Goal: Task Accomplishment & Management: Use online tool/utility

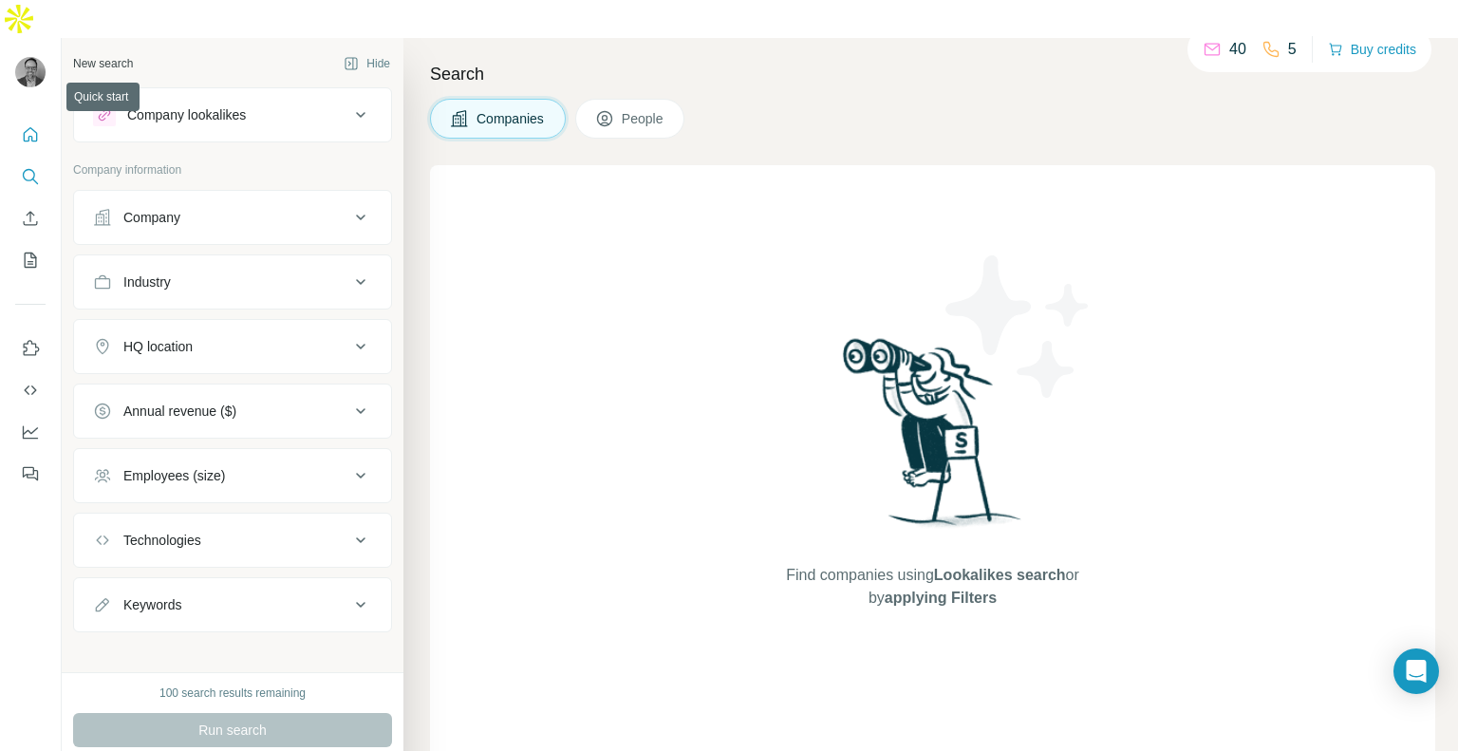
click at [26, 127] on icon "Quick start" at bounding box center [31, 134] width 14 height 14
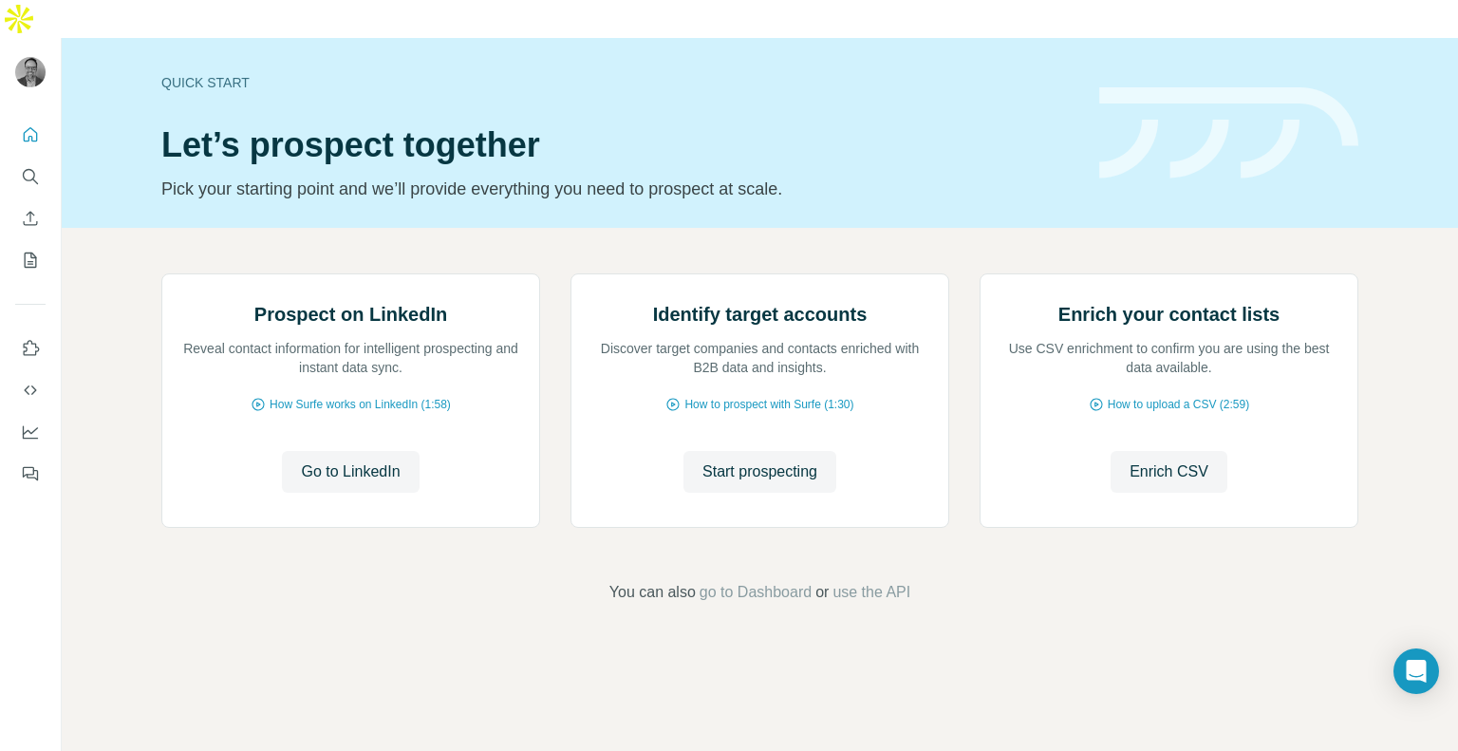
scroll to position [68, 0]
click at [713, 483] on span "Start prospecting" at bounding box center [759, 471] width 115 height 23
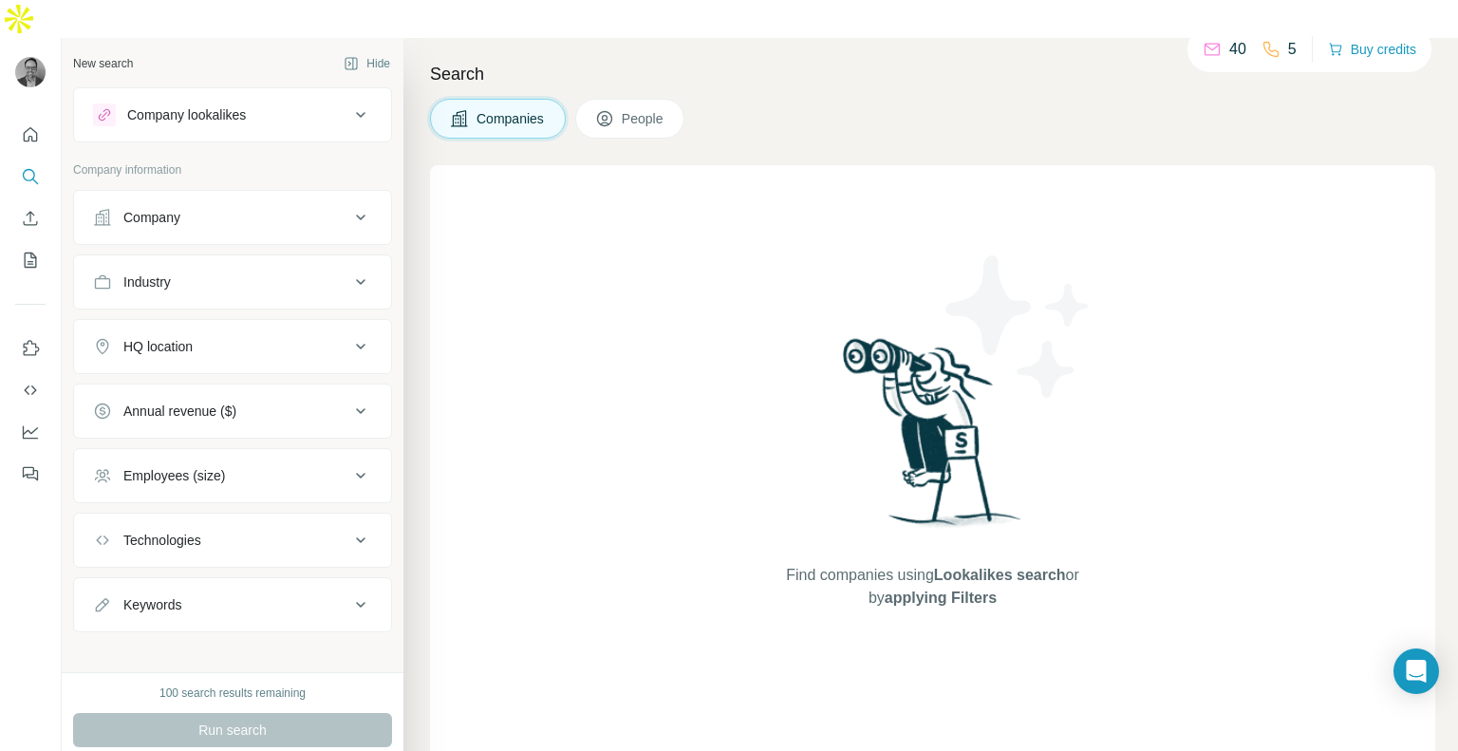
click at [210, 208] on div "Company" at bounding box center [221, 217] width 256 height 19
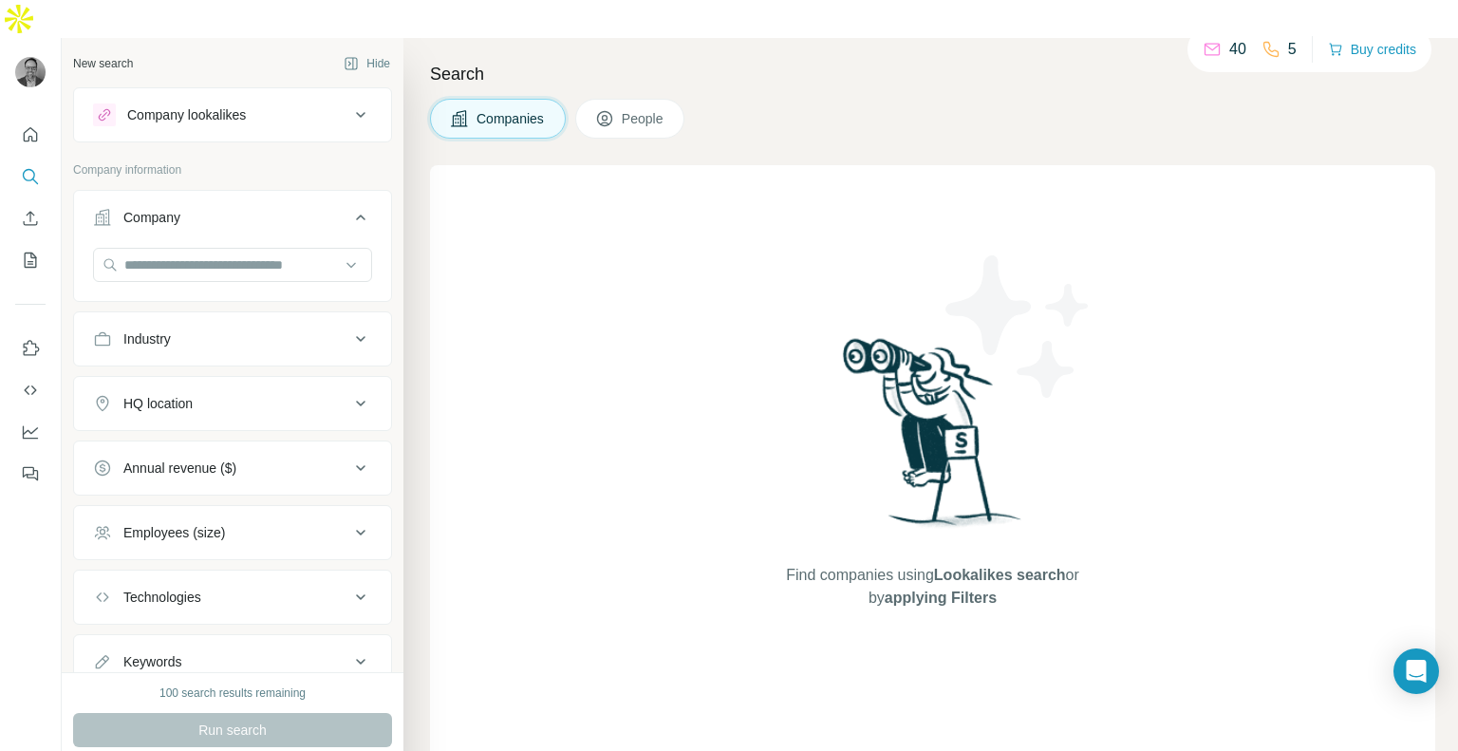
click at [189, 316] on button "Industry" at bounding box center [232, 339] width 317 height 46
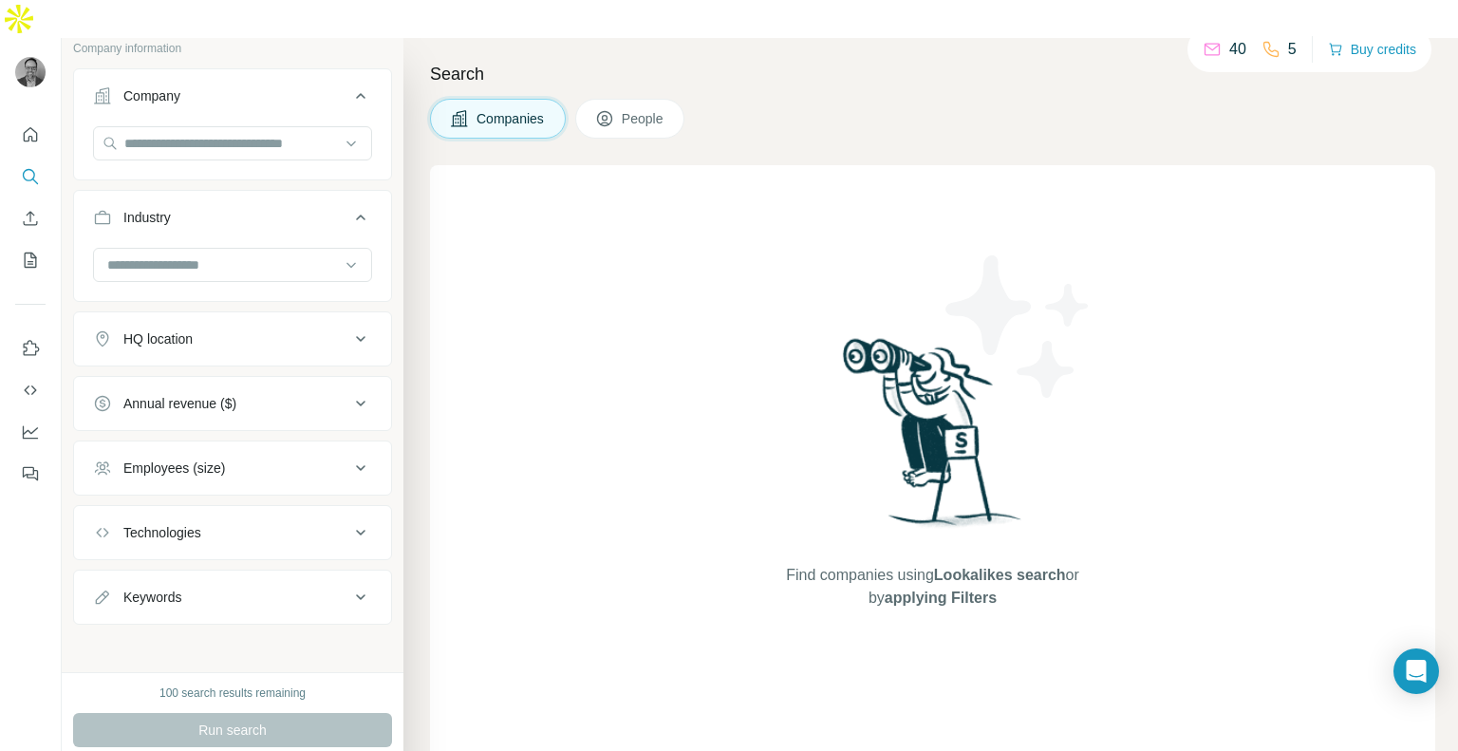
scroll to position [123, 0]
click at [249, 392] on div "Annual revenue ($)" at bounding box center [221, 401] width 256 height 19
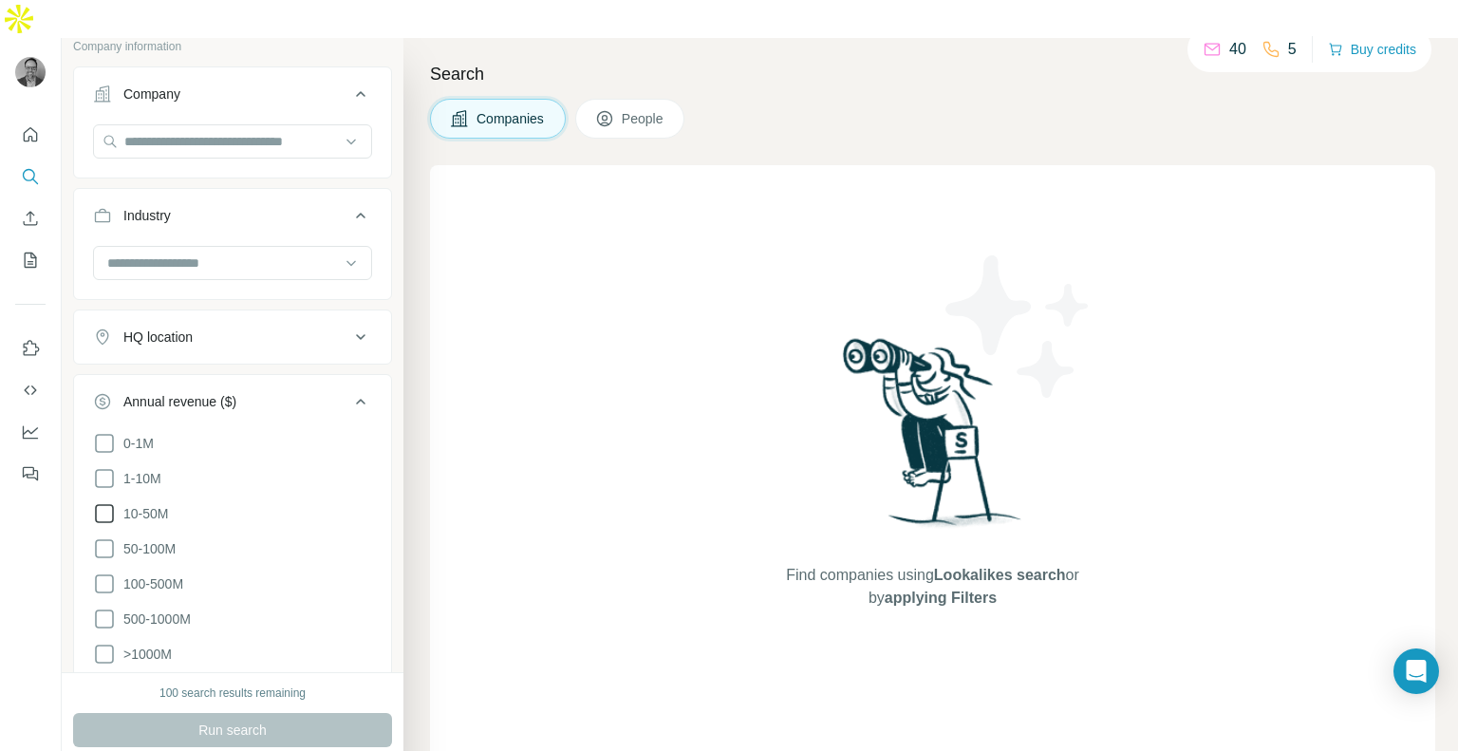
click at [148, 504] on span "10-50M" at bounding box center [142, 513] width 52 height 19
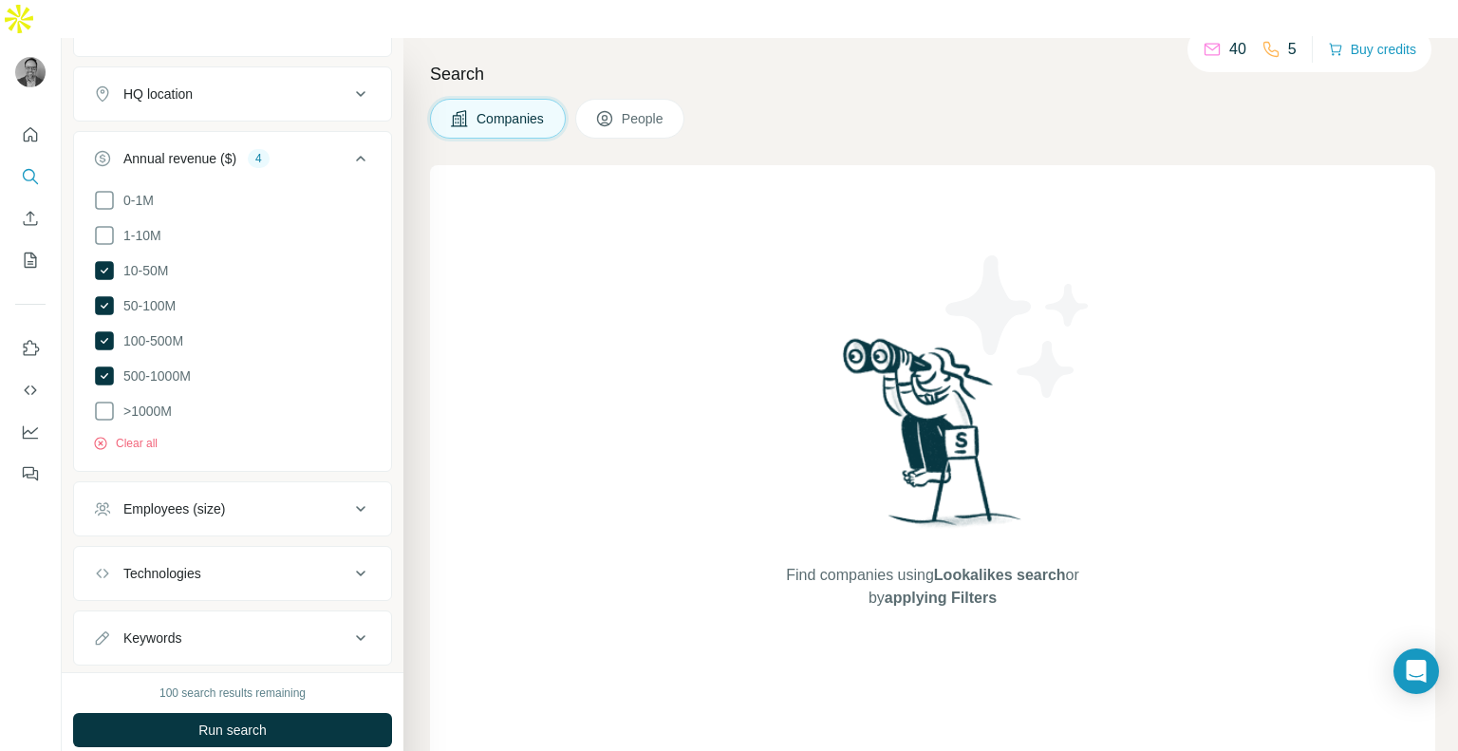
scroll to position [407, 0]
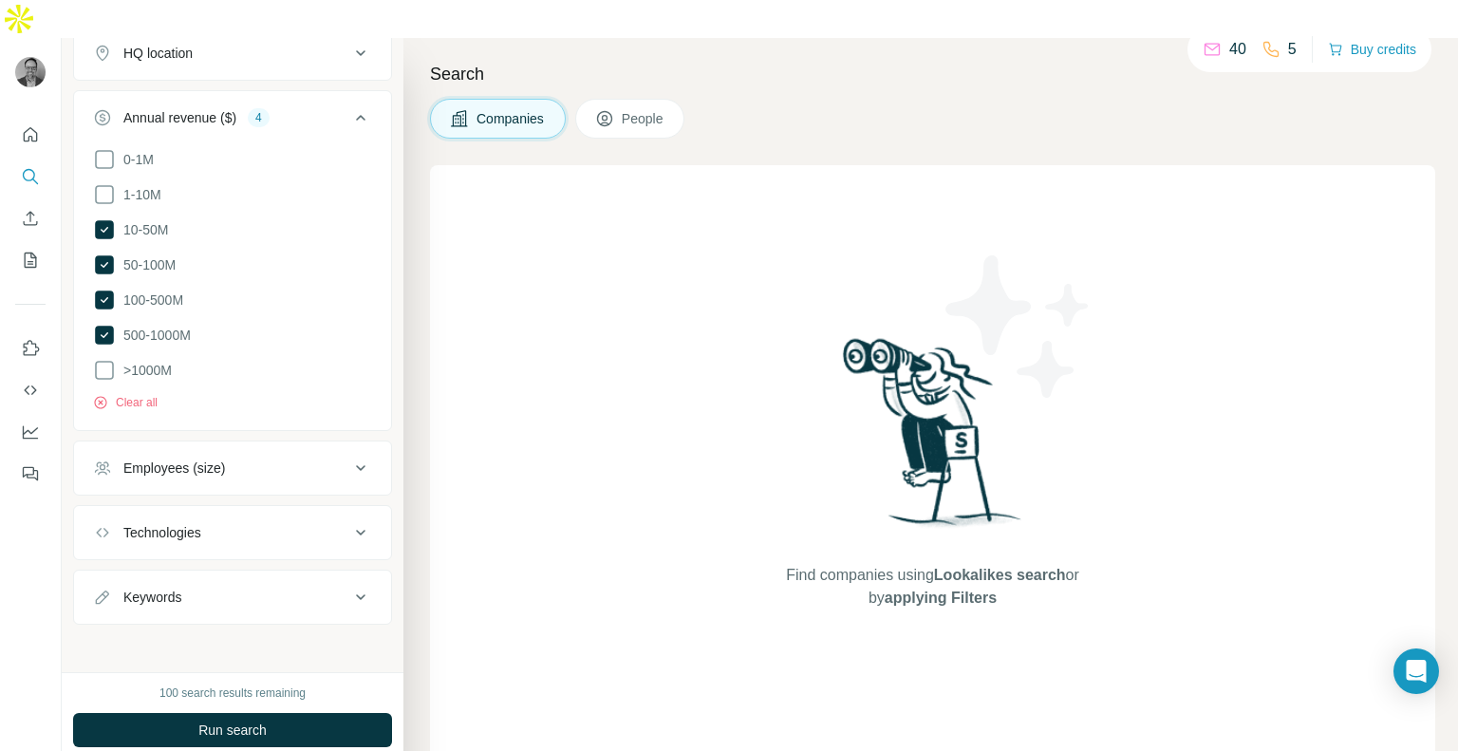
click at [261, 588] on div "Keywords" at bounding box center [221, 597] width 256 height 19
click at [239, 627] on input "text" at bounding box center [213, 644] width 241 height 34
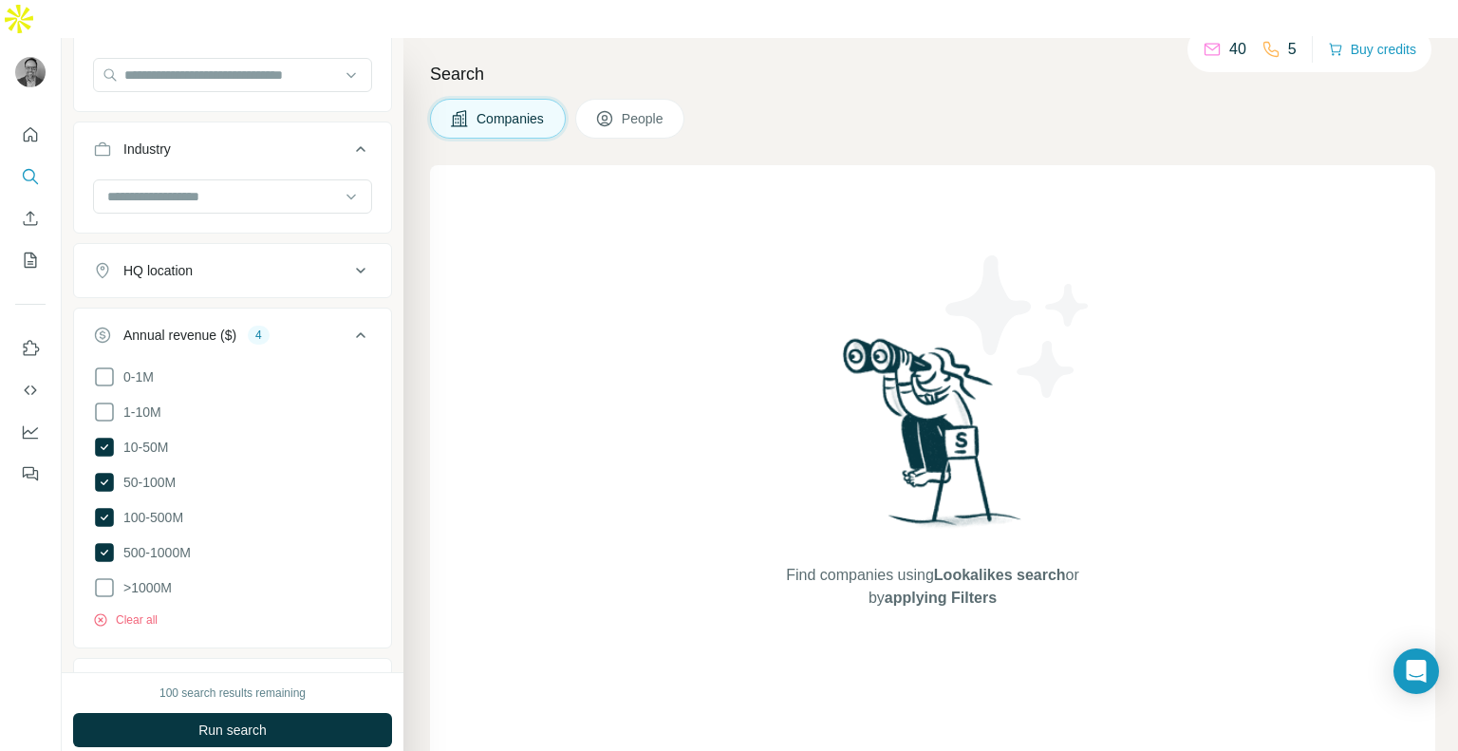
scroll to position [190, 0]
type input "**********"
click at [105, 576] on icon at bounding box center [104, 587] width 23 height 23
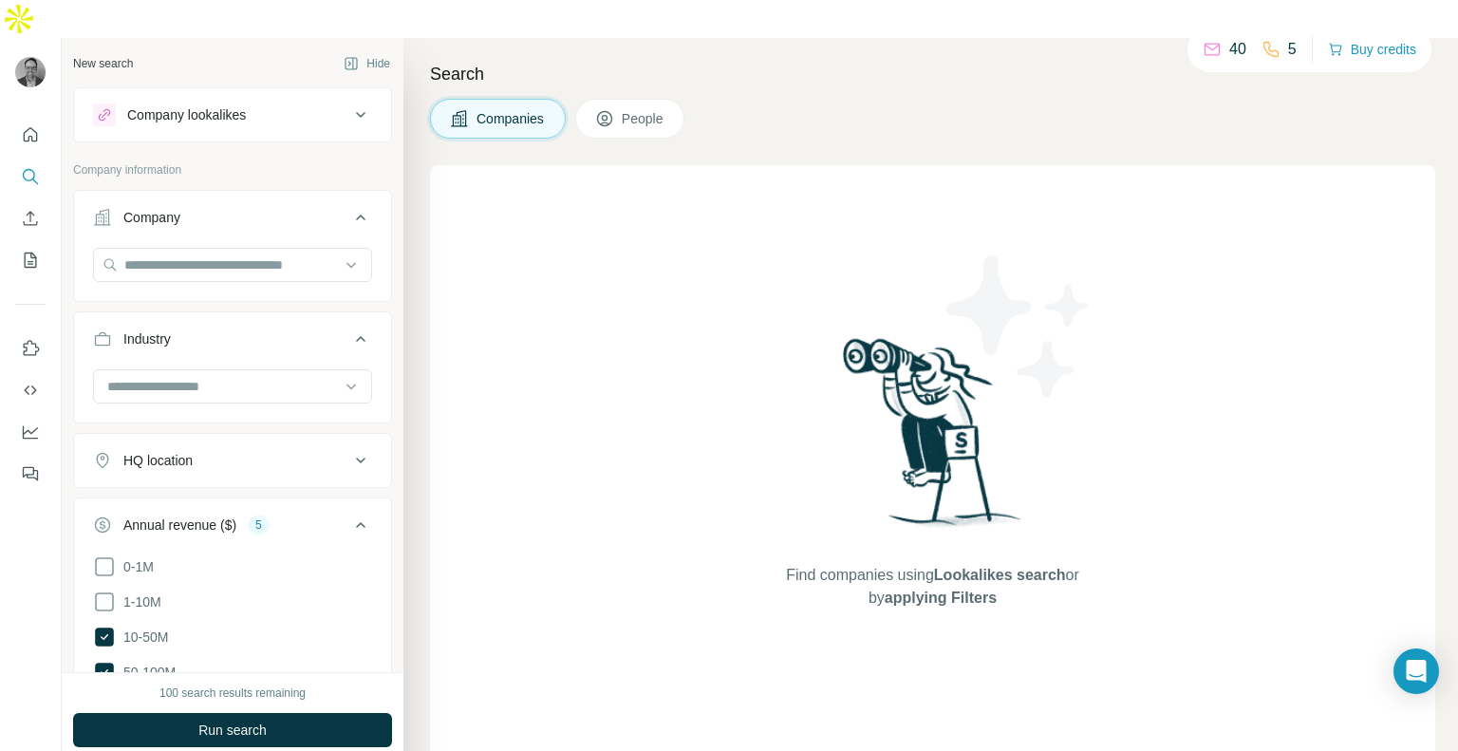
click at [271, 451] on div "HQ location" at bounding box center [221, 460] width 256 height 19
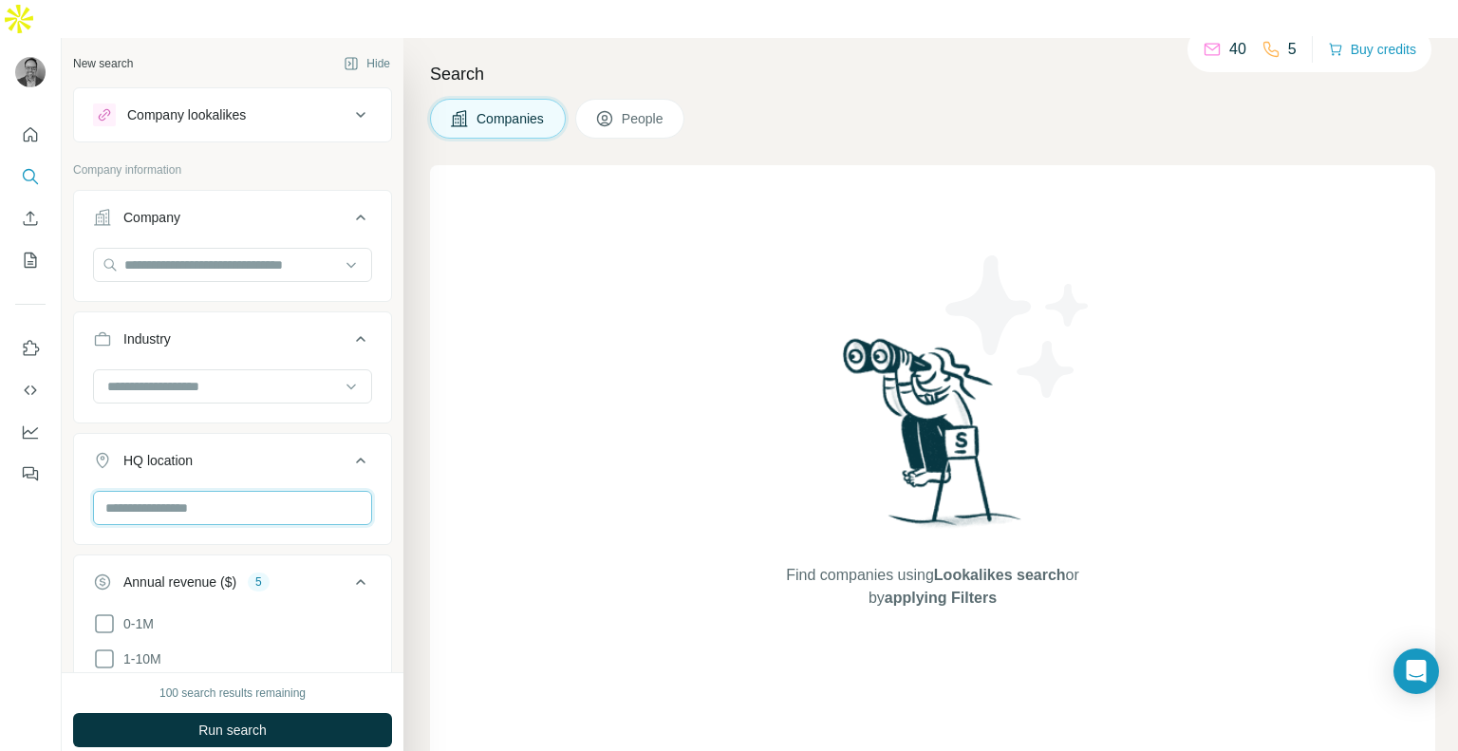
click at [215, 491] on input "text" at bounding box center [232, 508] width 279 height 34
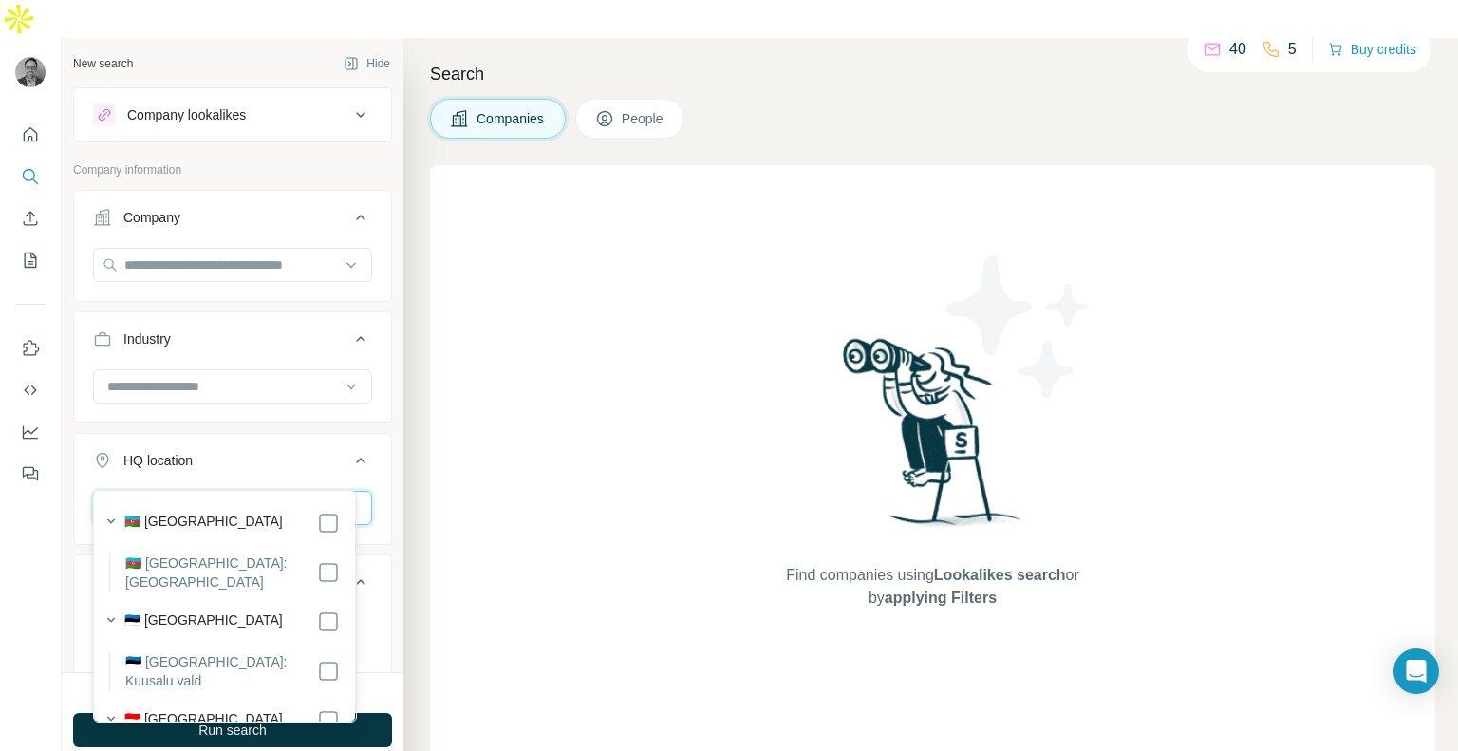
type input "*"
type input "**********"
click at [192, 515] on label "🇺🇸 [GEOGRAPHIC_DATA]" at bounding box center [203, 523] width 159 height 23
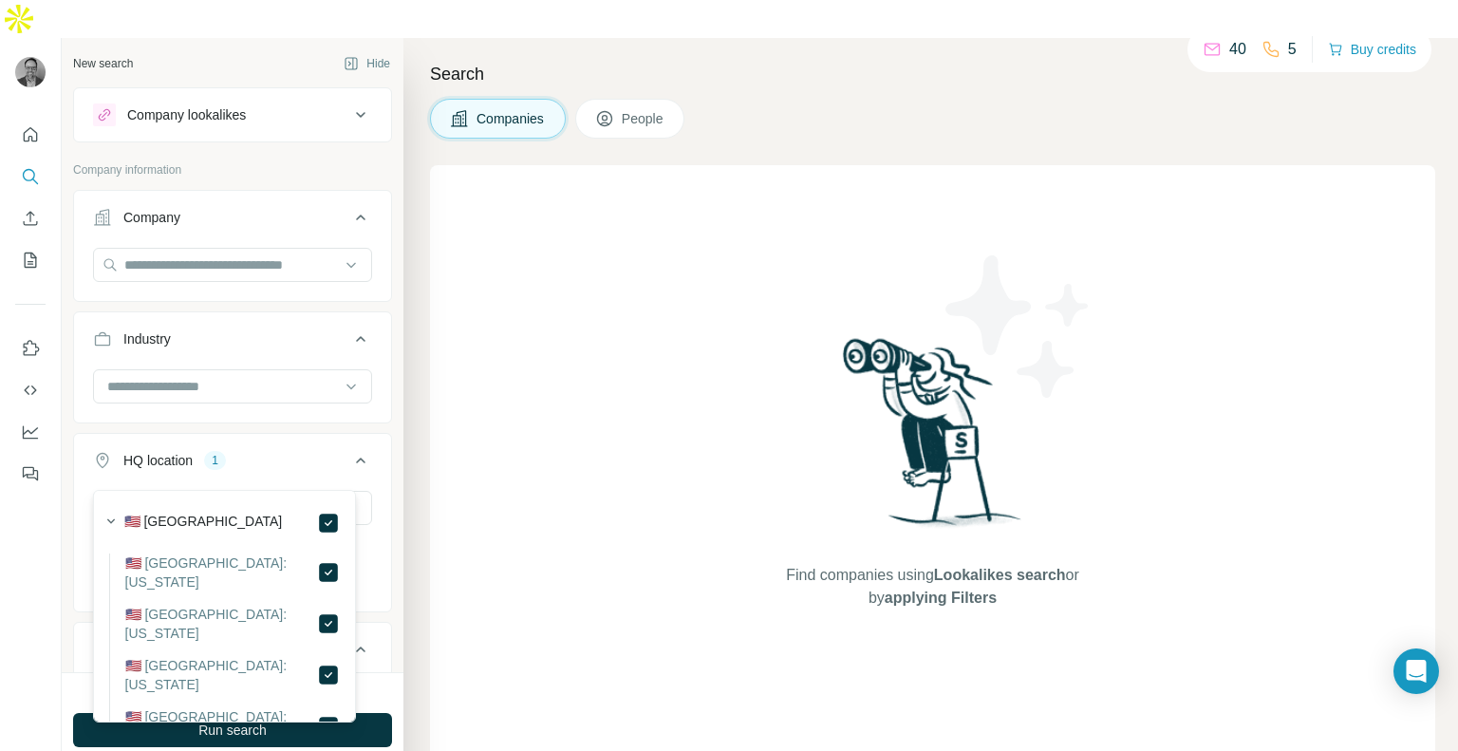
click at [349, 449] on icon at bounding box center [360, 460] width 23 height 23
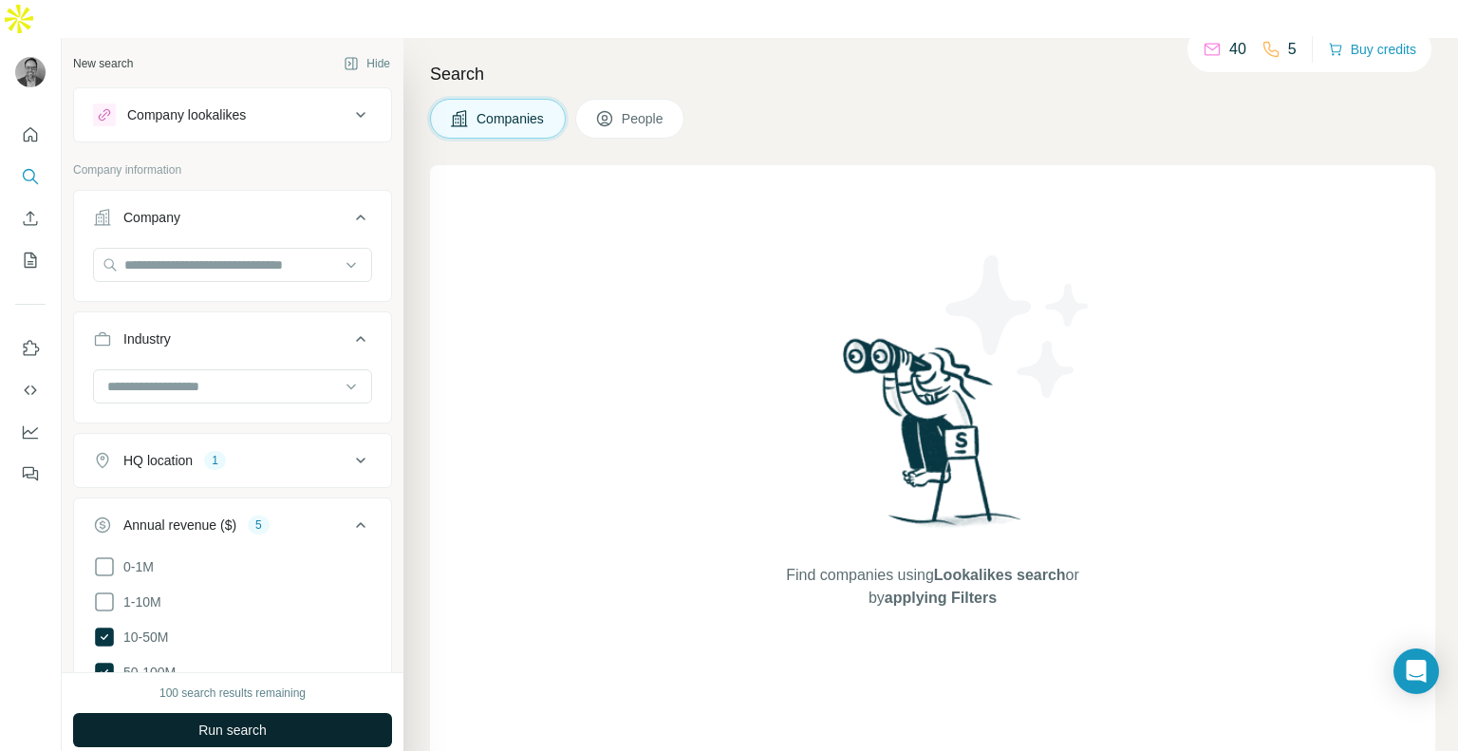
click at [248, 721] on span "Run search" at bounding box center [232, 730] width 68 height 19
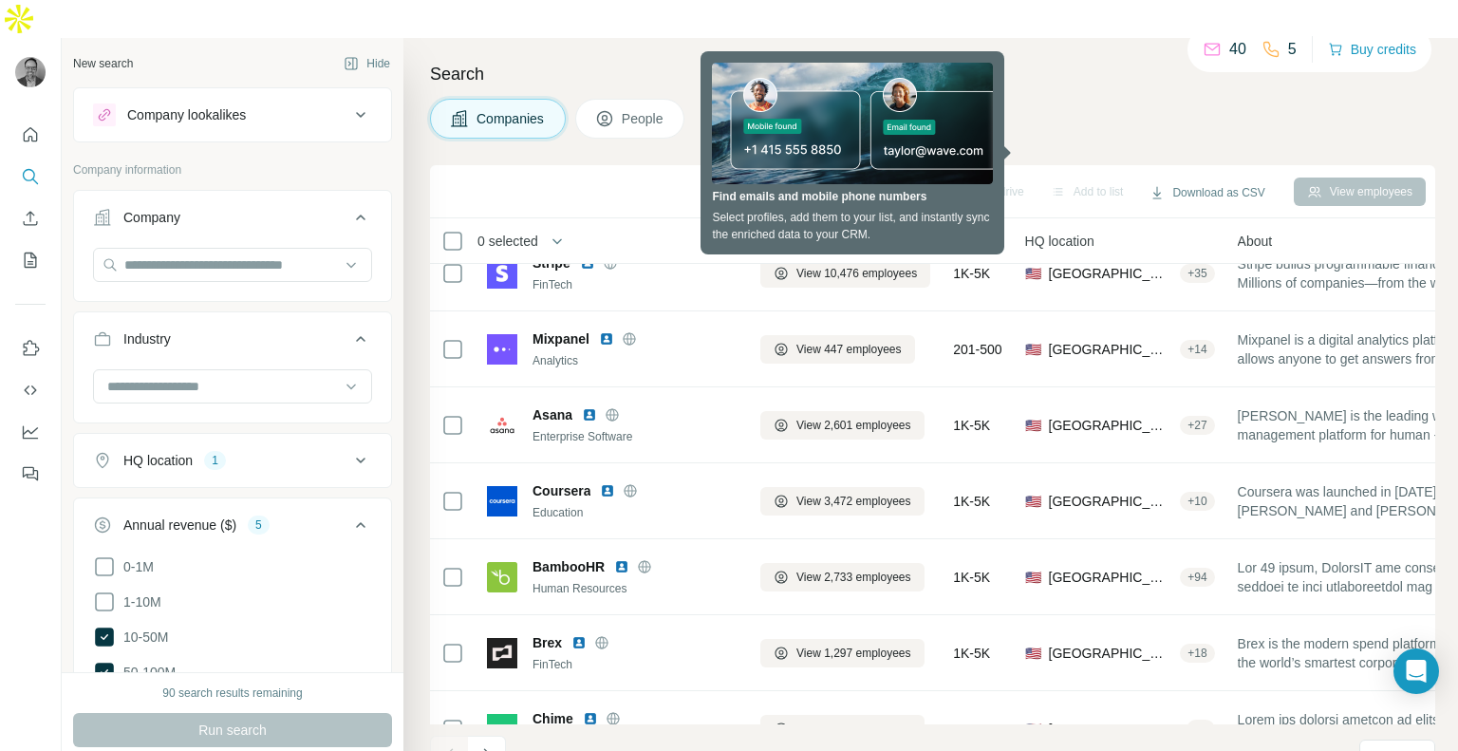
scroll to position [309, 0]
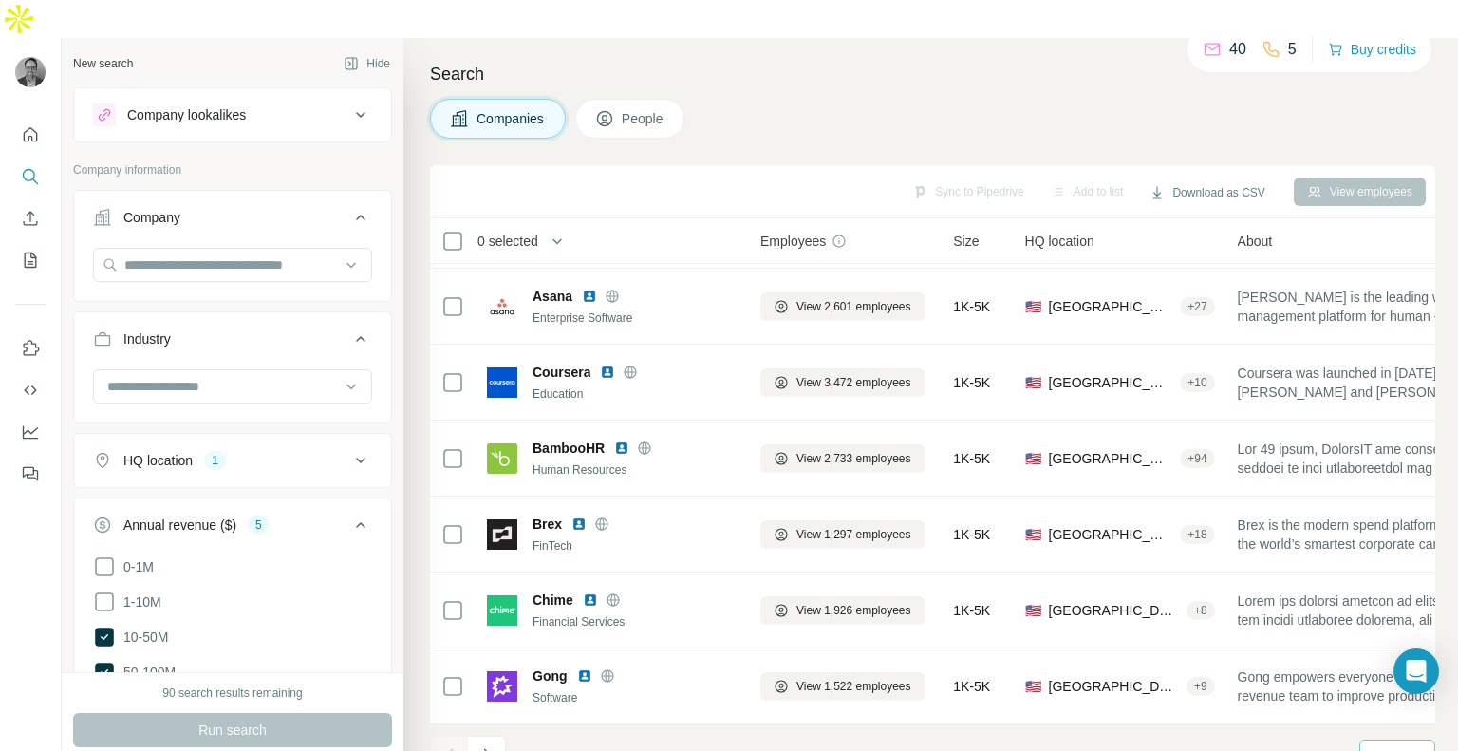
click at [1421, 747] on icon at bounding box center [1414, 756] width 19 height 19
click at [1384, 578] on p "60" at bounding box center [1383, 573] width 15 height 19
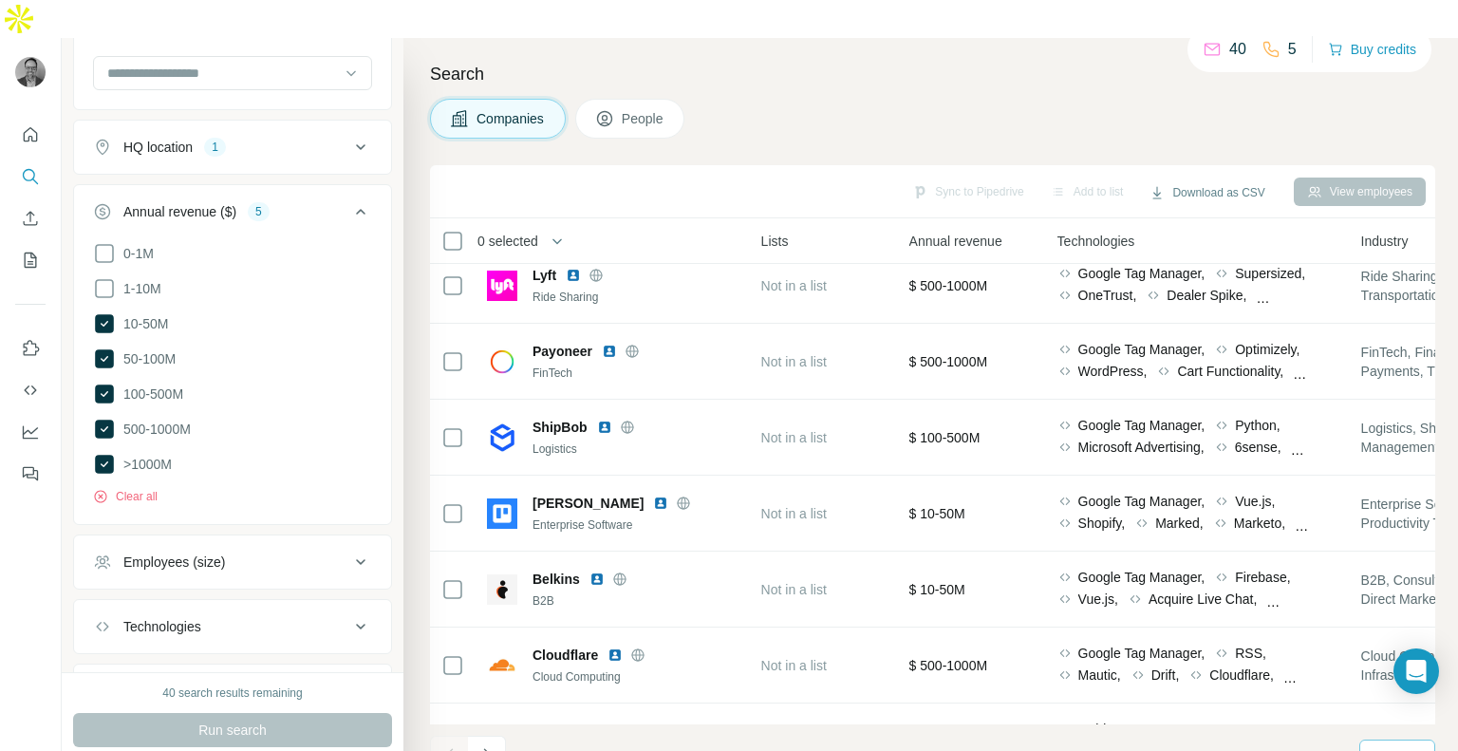
scroll to position [464, 0]
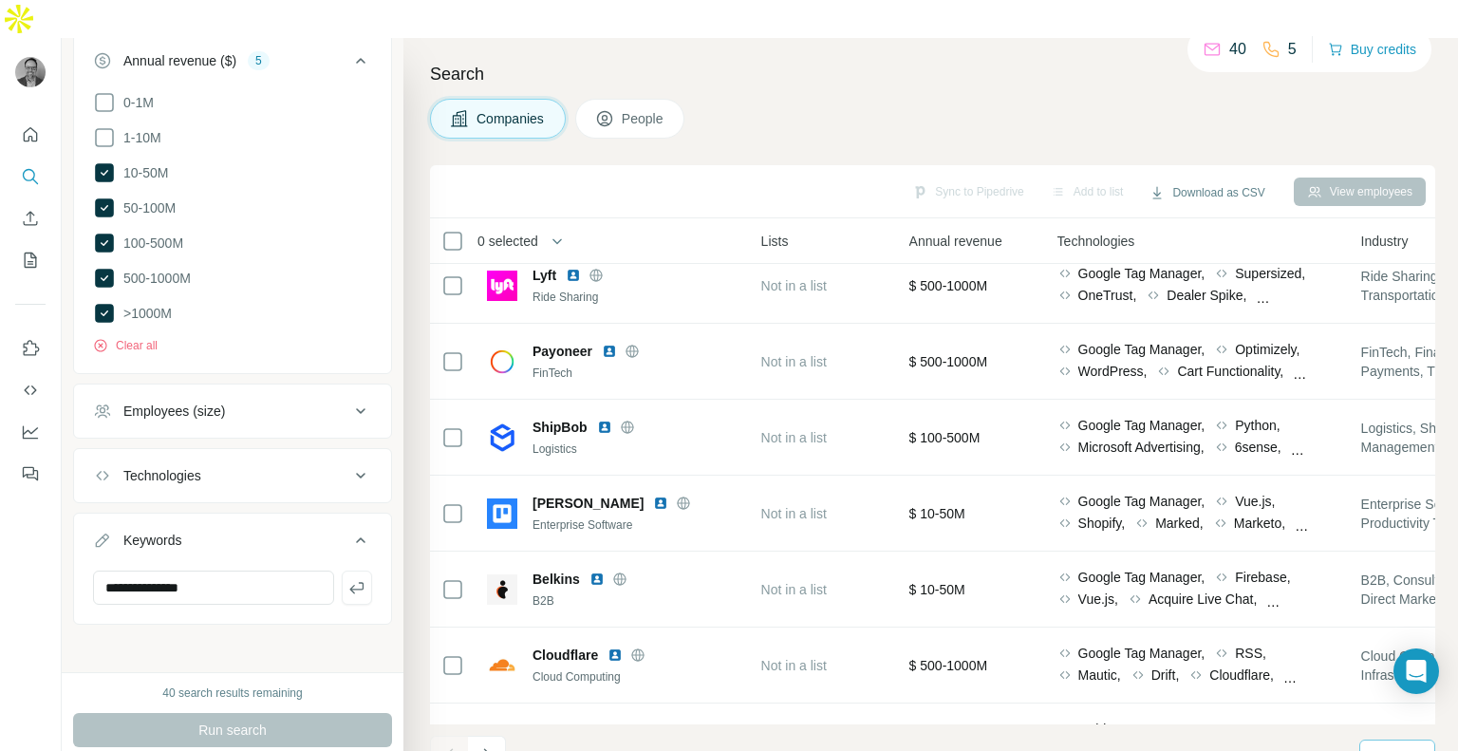
click at [349, 464] on icon at bounding box center [360, 475] width 23 height 23
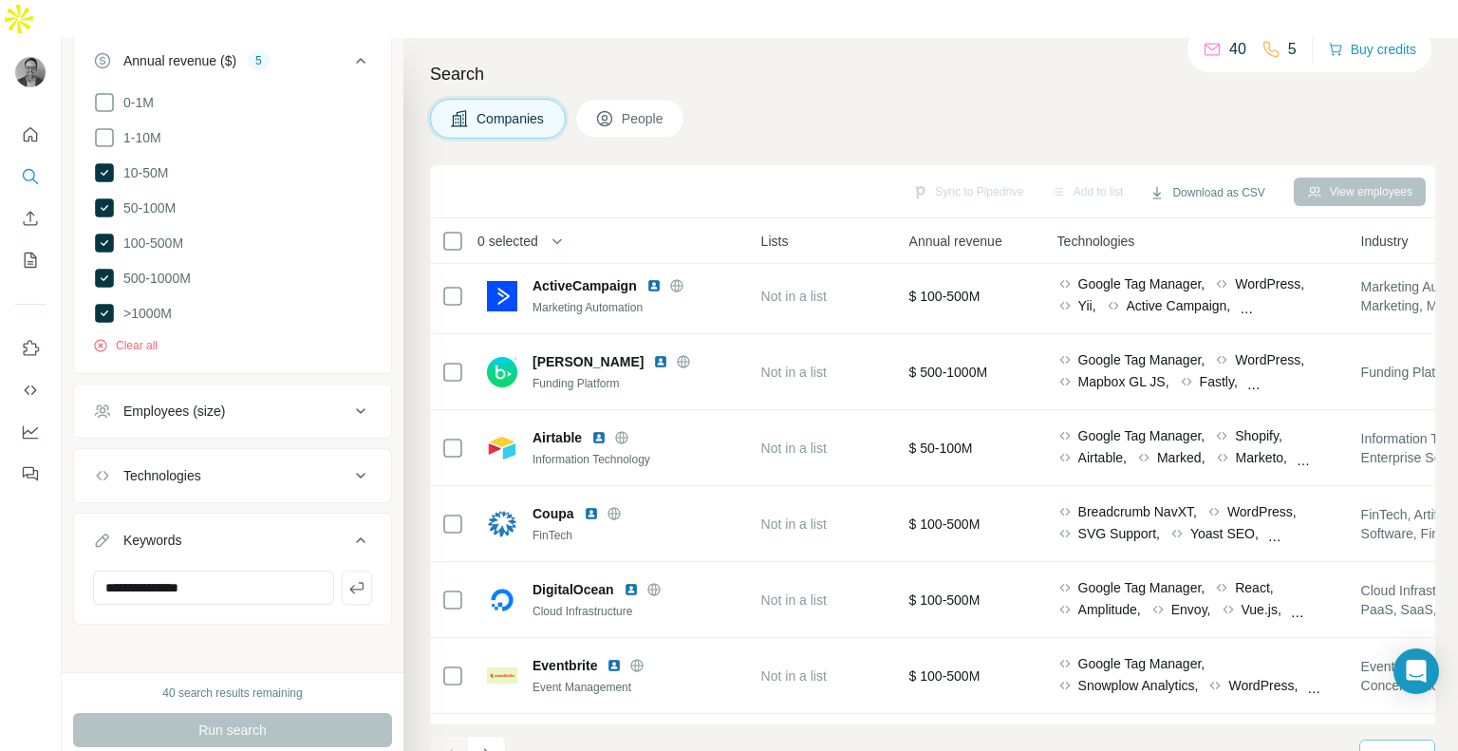
scroll to position [3349, 780]
